Goal: Information Seeking & Learning: Learn about a topic

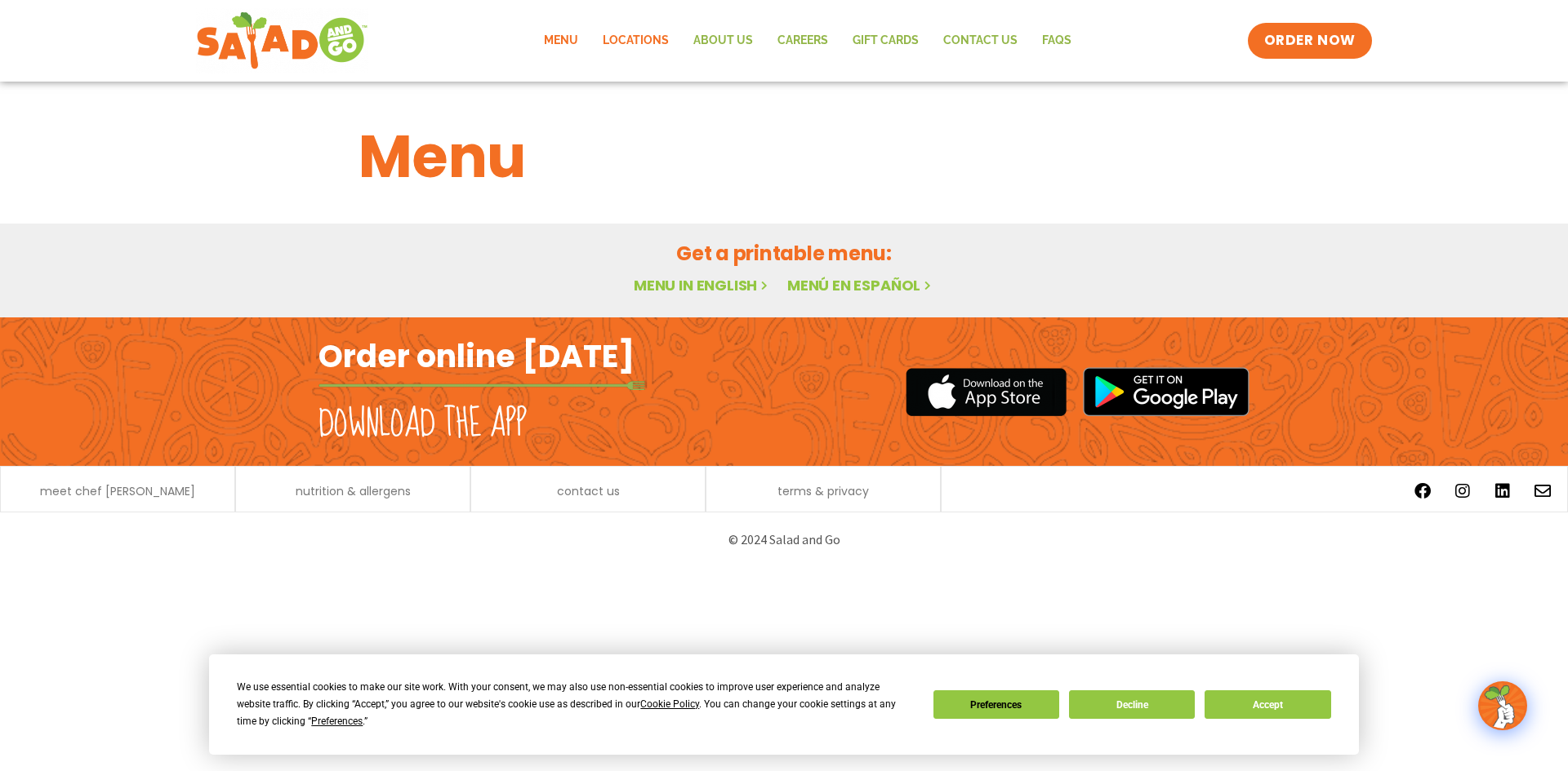
click at [641, 44] on link "Locations" at bounding box center [635, 40] width 90 height 38
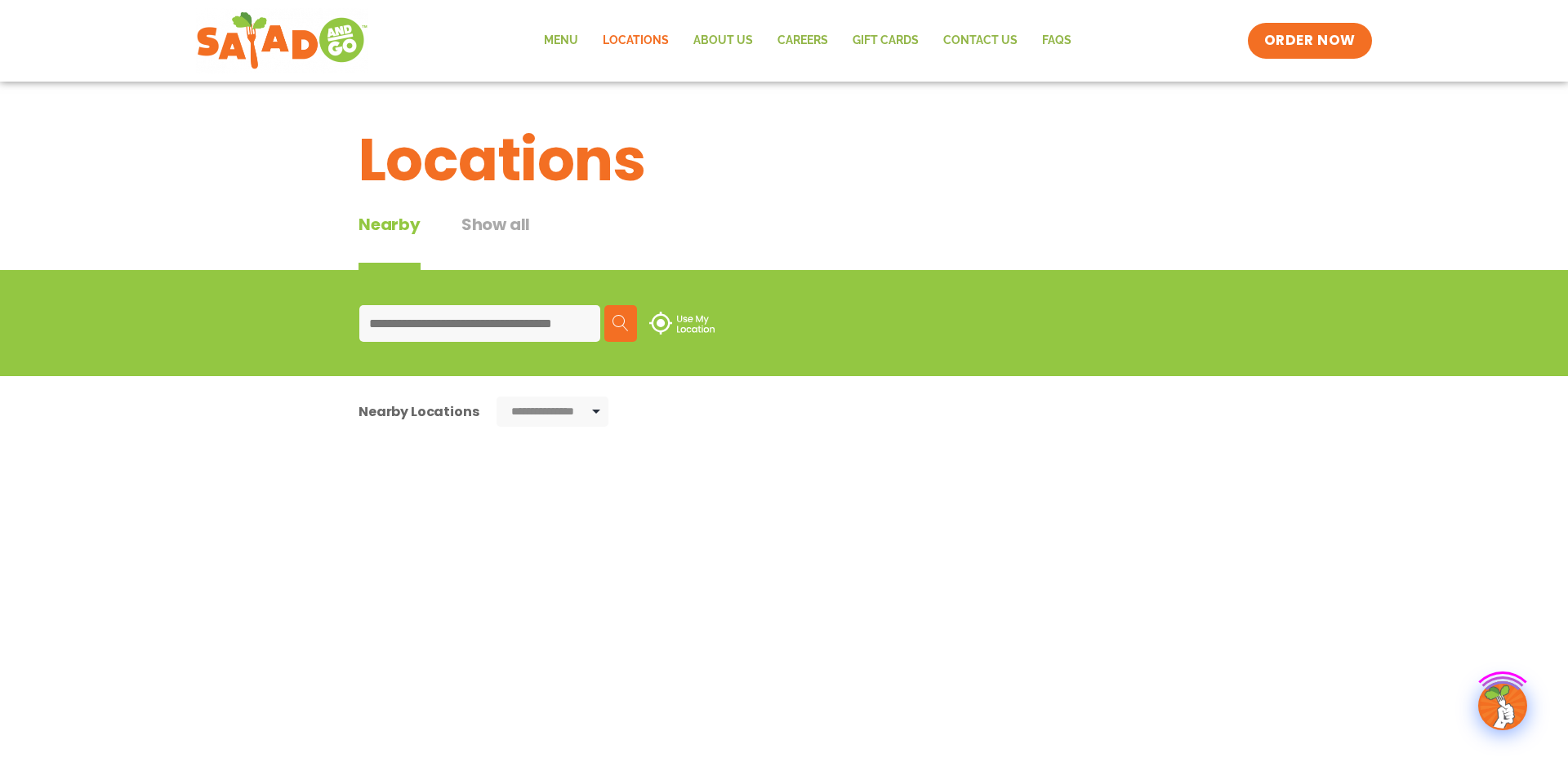
click at [570, 27] on link "Menu" at bounding box center [561, 40] width 59 height 38
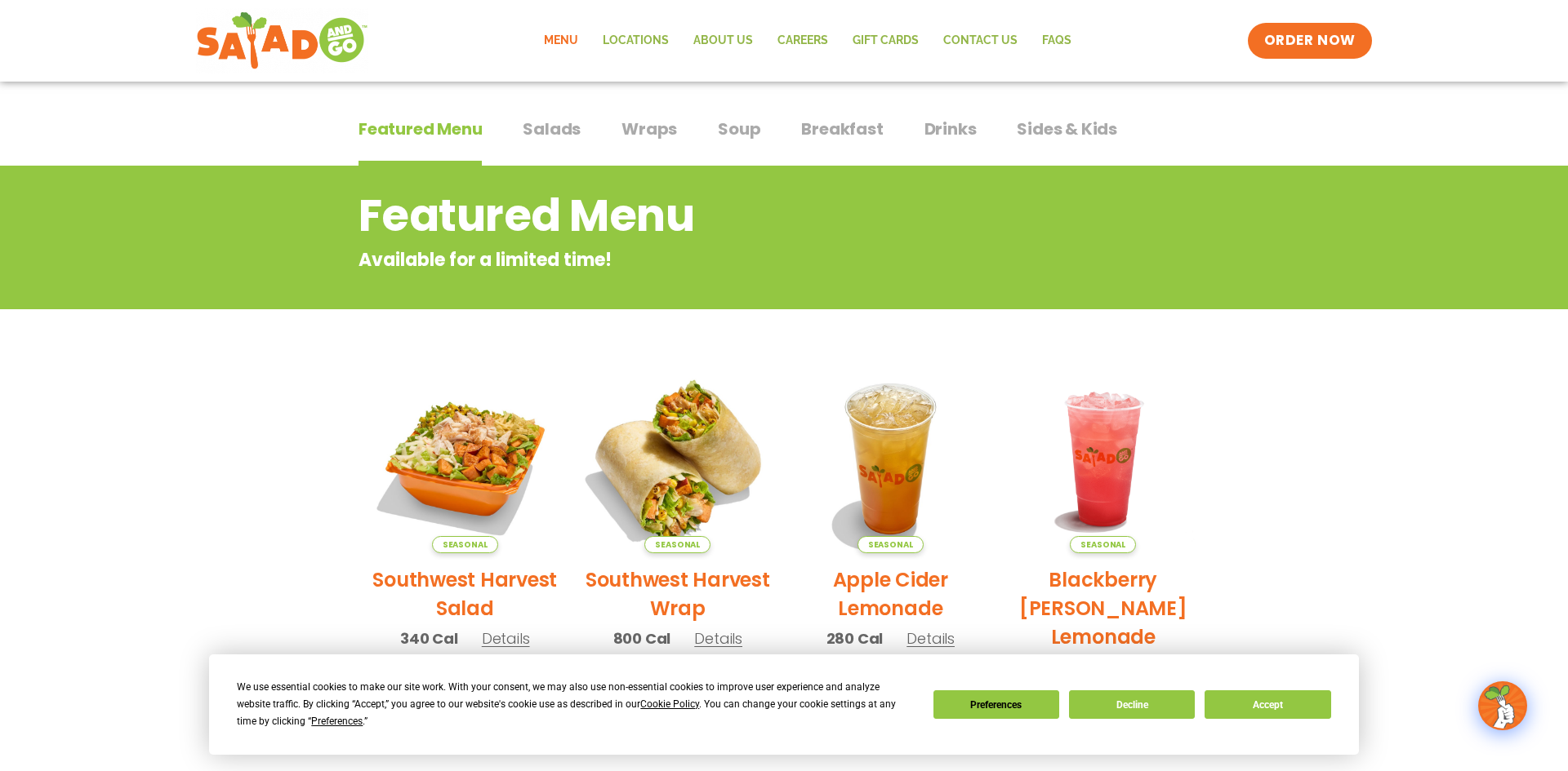
scroll to position [107, 0]
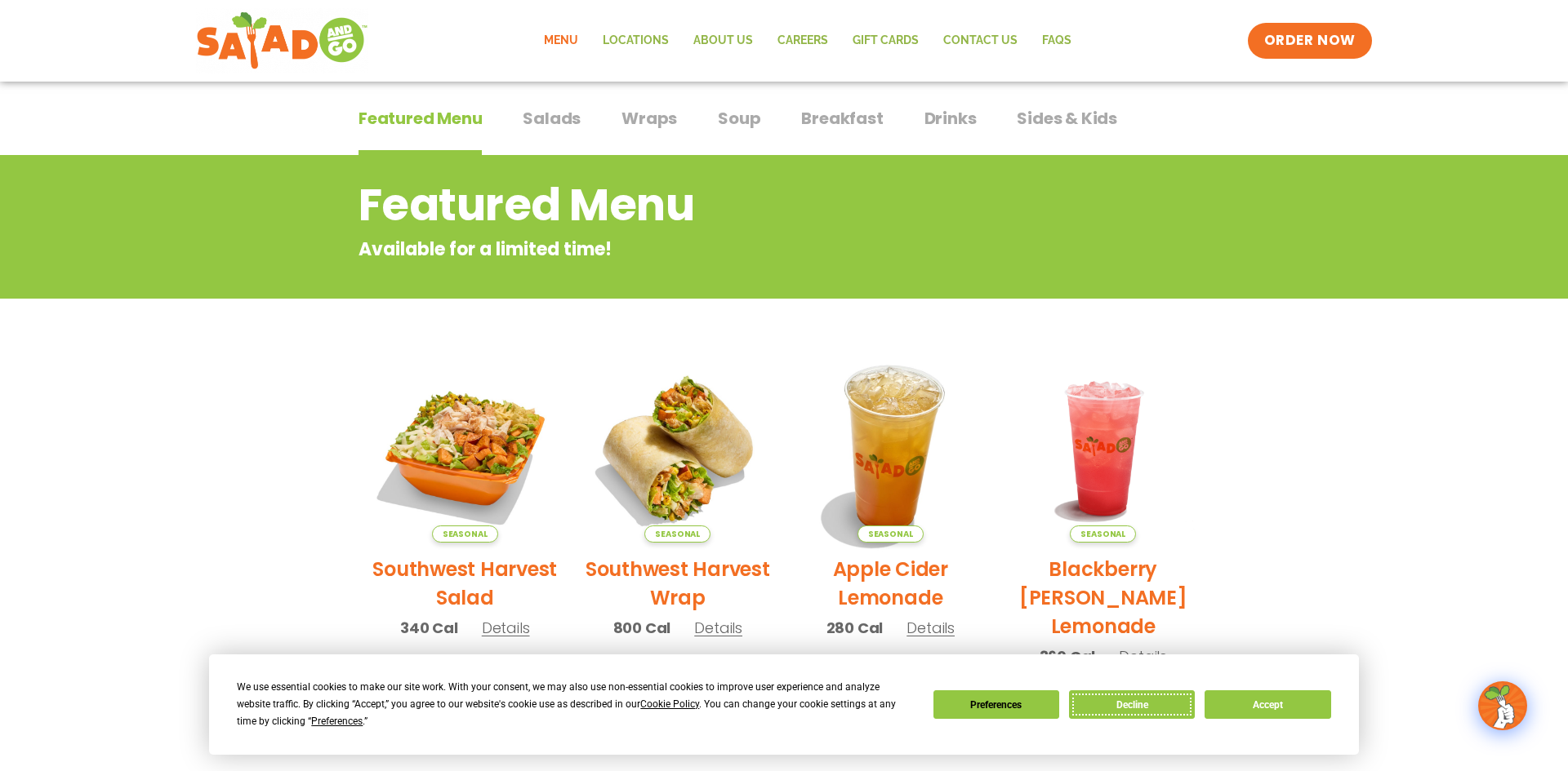
click at [1102, 707] on button "Decline" at bounding box center [1131, 704] width 125 height 29
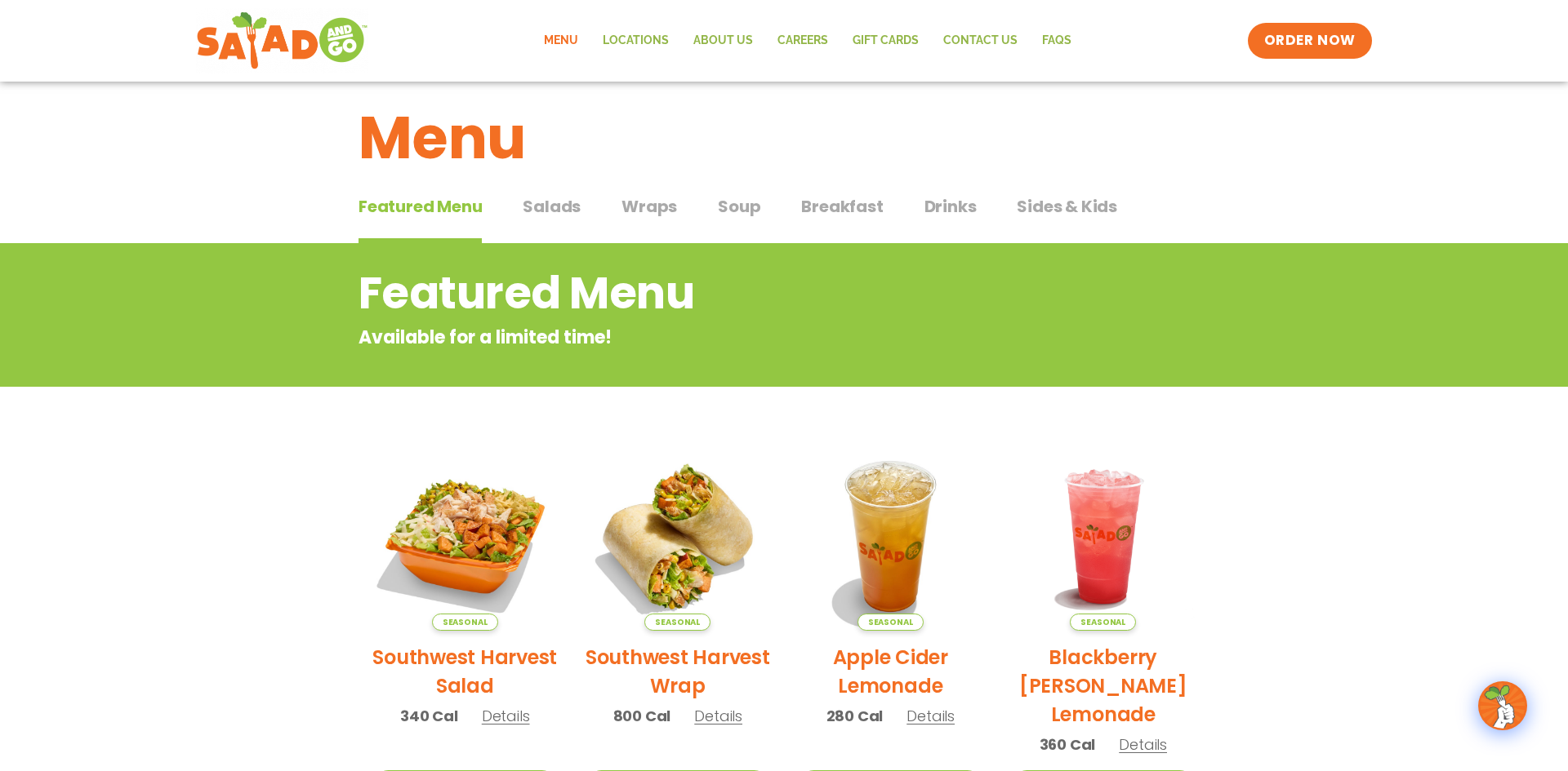
scroll to position [0, 0]
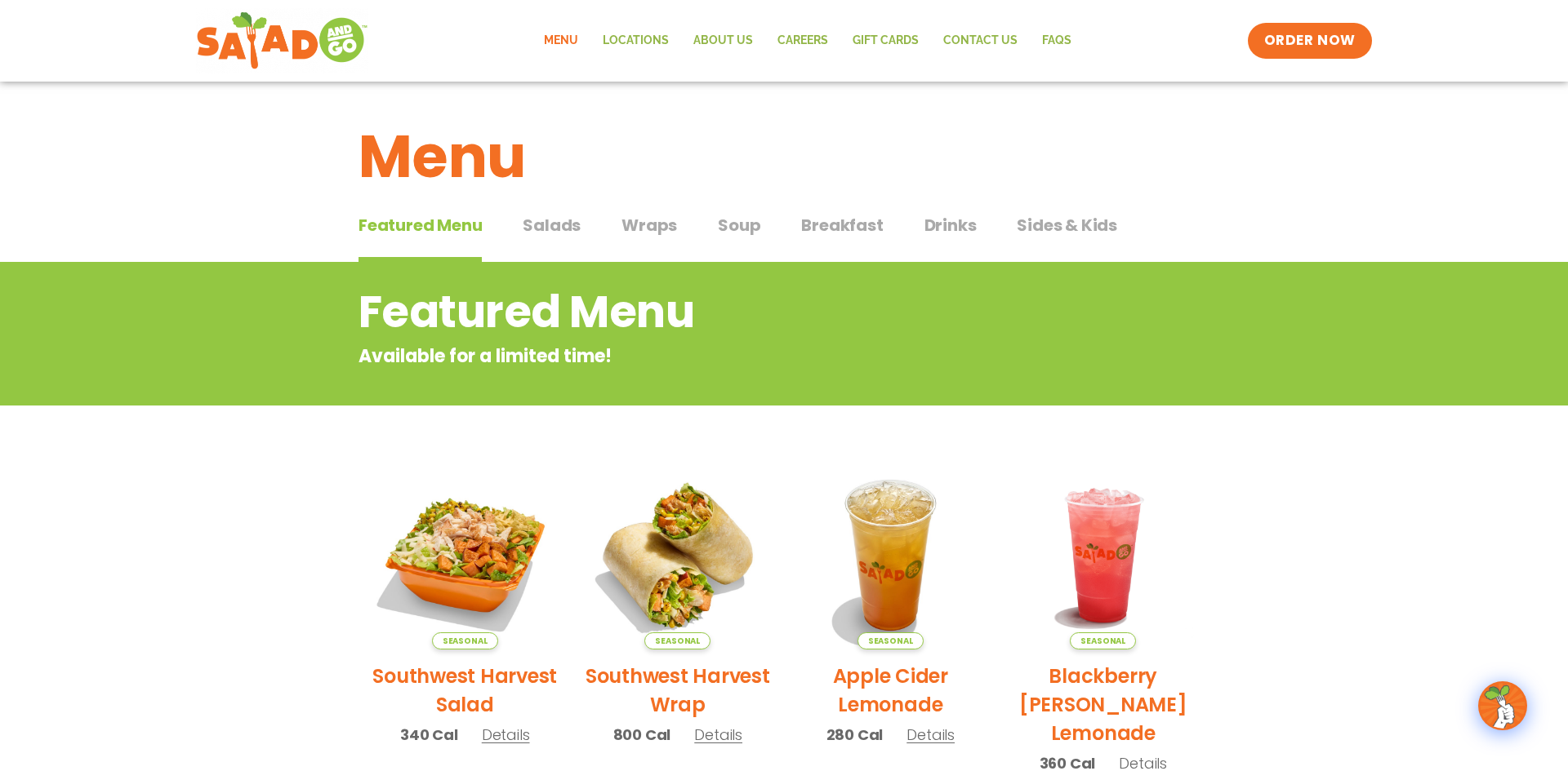
click at [549, 217] on span "Salads" at bounding box center [552, 225] width 58 height 25
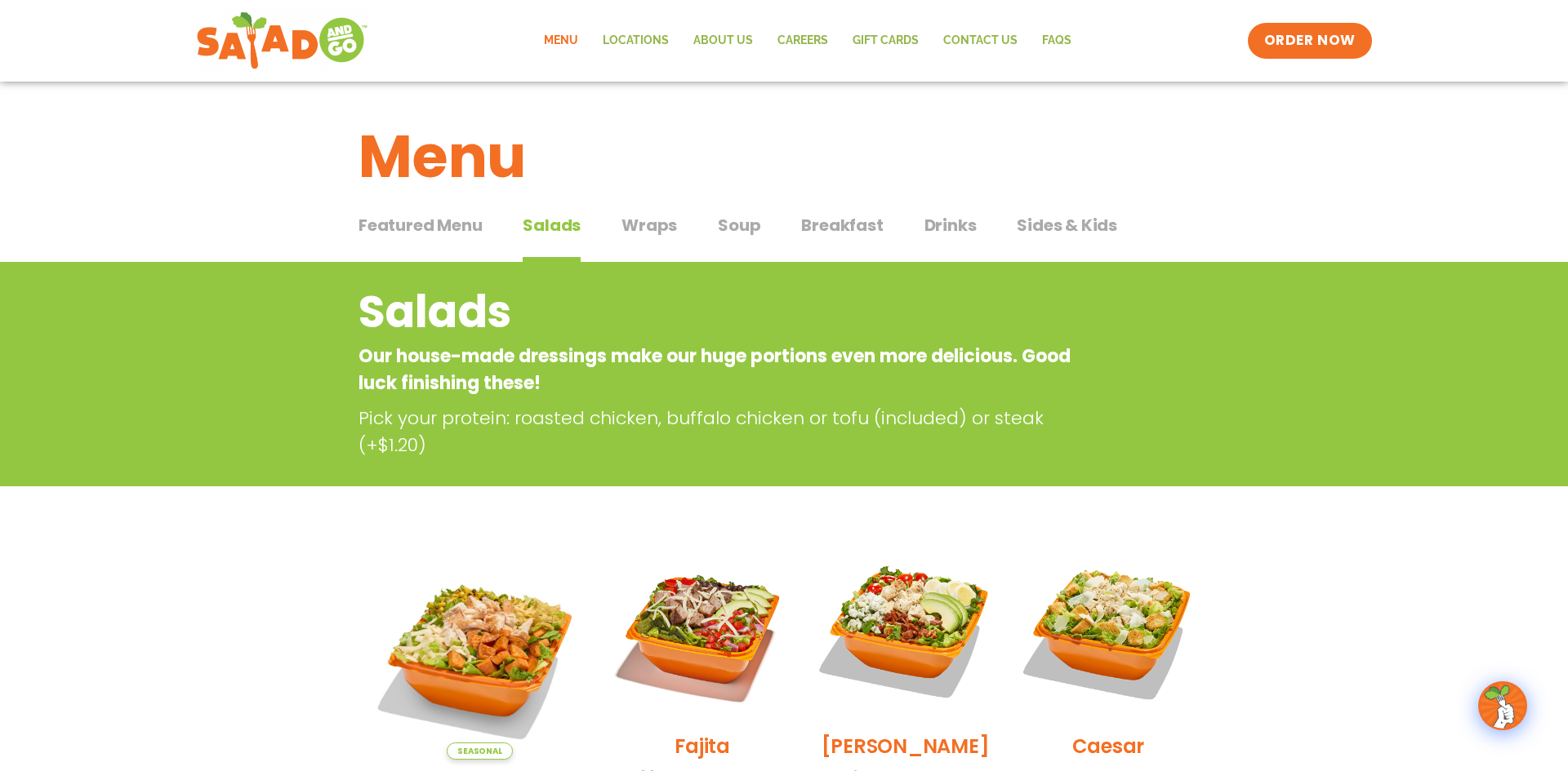
click at [447, 238] on button "Featured Menu Featured Menu" at bounding box center [420, 238] width 124 height 50
